Goal: Task Accomplishment & Management: Manage account settings

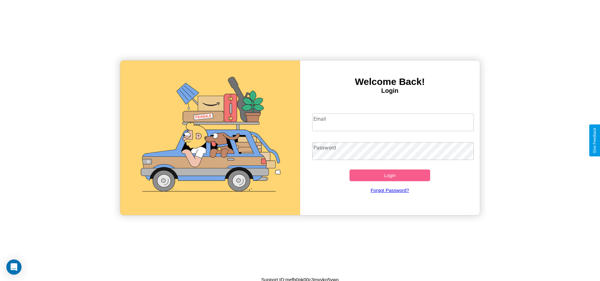
click at [393, 122] on input "Email" at bounding box center [393, 122] width 162 height 18
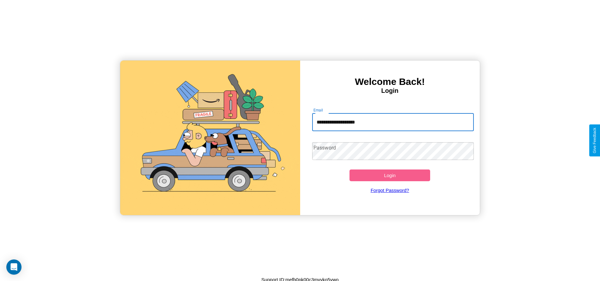
type input "**********"
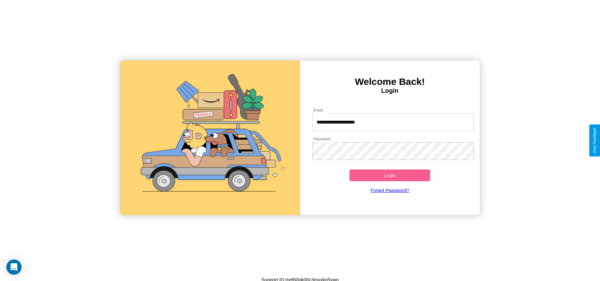
click at [390, 175] on button "Login" at bounding box center [390, 175] width 81 height 12
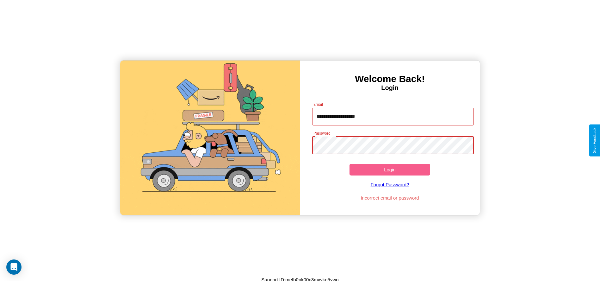
click at [390, 169] on button "Login" at bounding box center [390, 170] width 81 height 12
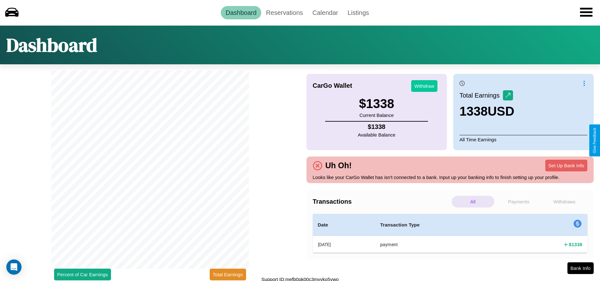
click at [424, 86] on button "Withdraw" at bounding box center [424, 86] width 26 height 12
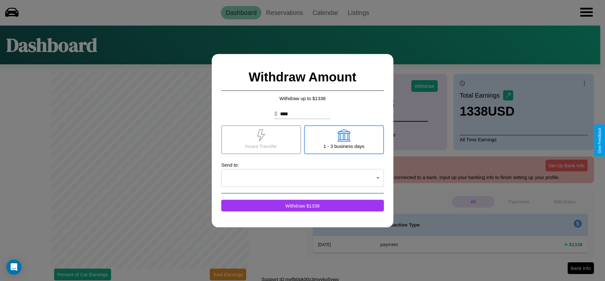
click at [344, 139] on icon at bounding box center [344, 135] width 13 height 13
click at [261, 139] on icon at bounding box center [261, 135] width 13 height 13
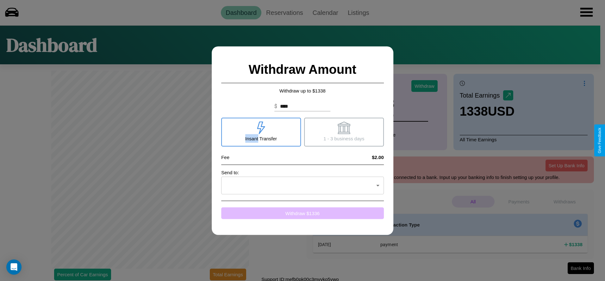
click at [302, 213] on button "Withdraw $ 1336" at bounding box center [302, 213] width 163 height 12
